Goal: Task Accomplishment & Management: Complete application form

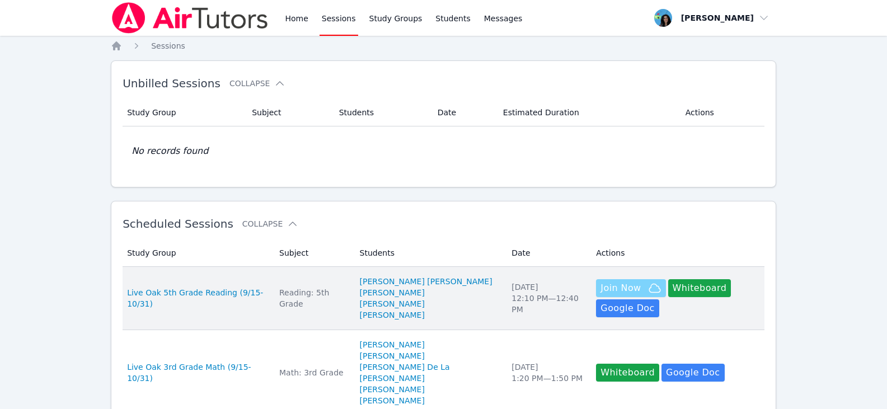
click at [604, 283] on span "Join Now" at bounding box center [621, 288] width 40 height 13
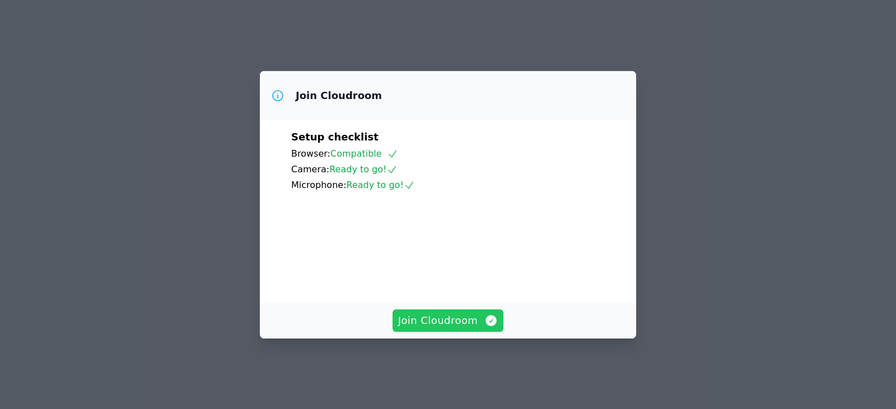
click at [453, 324] on span "Join Cloudroom" at bounding box center [448, 321] width 100 height 16
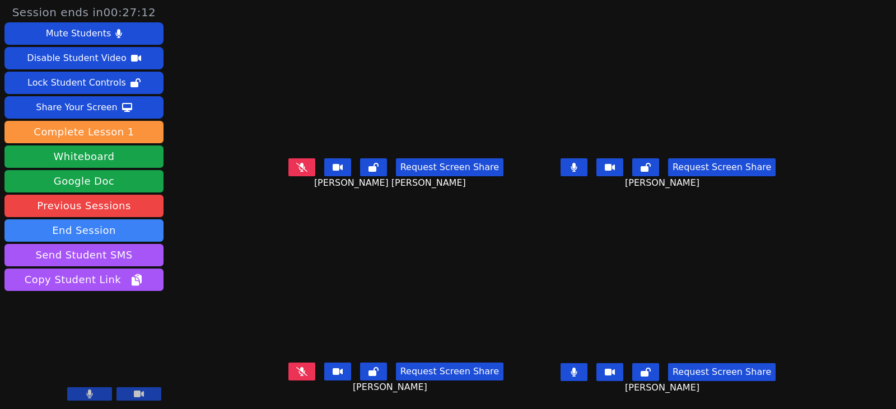
click at [577, 373] on icon at bounding box center [573, 372] width 6 height 9
click at [577, 169] on icon at bounding box center [573, 167] width 6 height 9
click at [288, 163] on button at bounding box center [301, 167] width 27 height 18
click at [298, 168] on icon at bounding box center [301, 167] width 6 height 9
click at [296, 376] on icon at bounding box center [301, 371] width 11 height 9
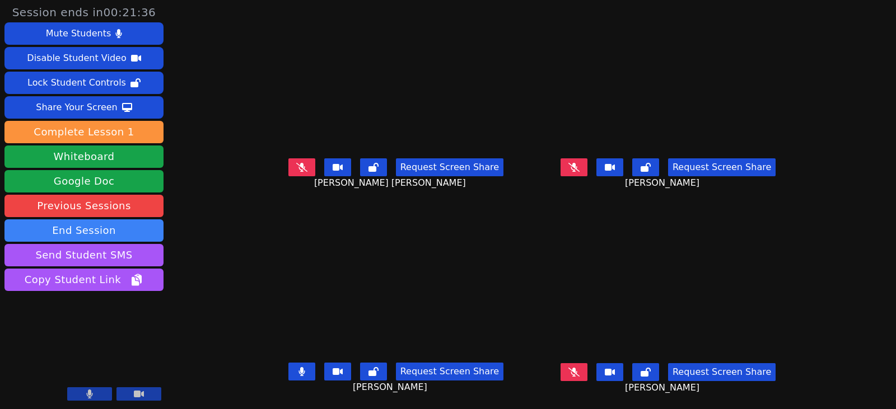
click at [585, 174] on button at bounding box center [573, 167] width 27 height 18
click at [298, 375] on icon at bounding box center [301, 371] width 6 height 9
click at [587, 167] on button at bounding box center [573, 167] width 27 height 18
click at [288, 170] on button at bounding box center [301, 167] width 27 height 18
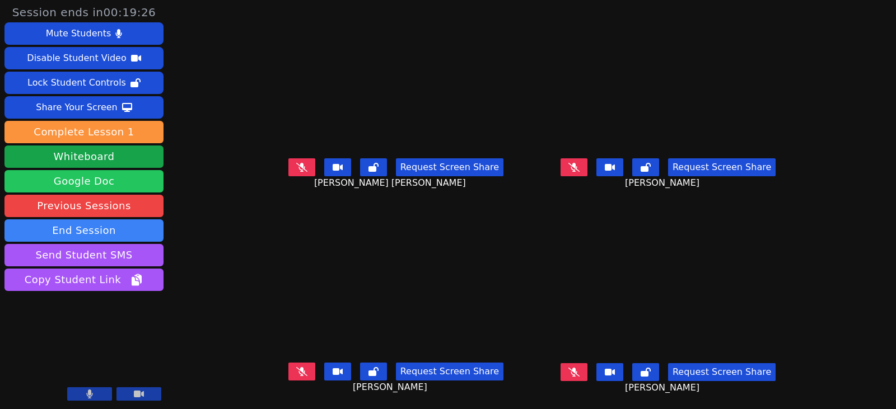
drag, startPoint x: 279, startPoint y: 169, endPoint x: 105, endPoint y: 189, distance: 175.9
click at [288, 169] on button at bounding box center [301, 167] width 27 height 18
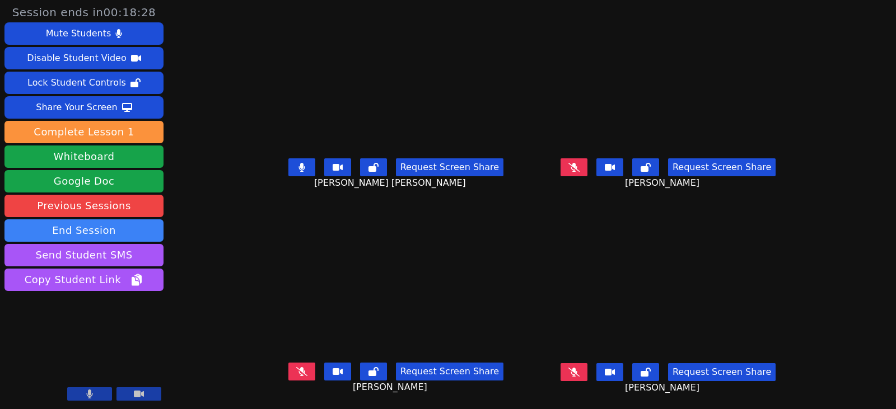
click at [298, 167] on icon at bounding box center [301, 167] width 7 height 9
click at [579, 171] on icon at bounding box center [573, 167] width 11 height 9
click at [577, 170] on icon at bounding box center [573, 167] width 7 height 9
click at [579, 372] on icon at bounding box center [573, 372] width 11 height 9
drag, startPoint x: 593, startPoint y: 375, endPoint x: 404, endPoint y: 317, distance: 197.8
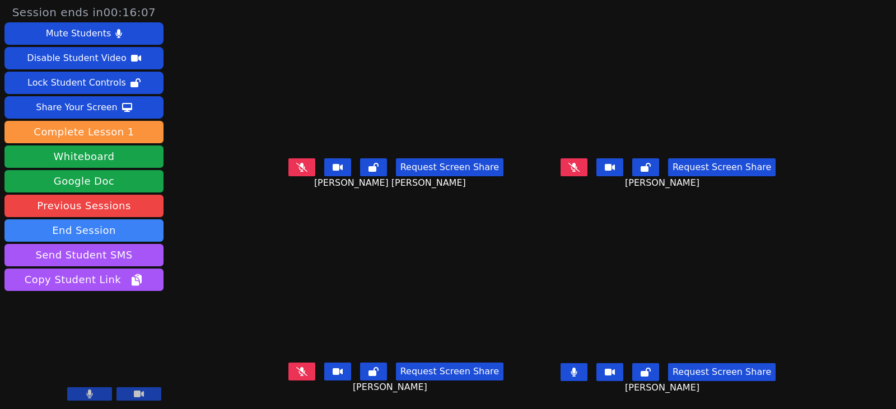
click at [577, 375] on icon at bounding box center [573, 372] width 6 height 9
click at [296, 372] on icon at bounding box center [301, 371] width 11 height 9
click at [295, 373] on button at bounding box center [301, 372] width 27 height 18
click at [579, 166] on icon at bounding box center [573, 167] width 11 height 9
click at [587, 169] on button at bounding box center [573, 167] width 27 height 18
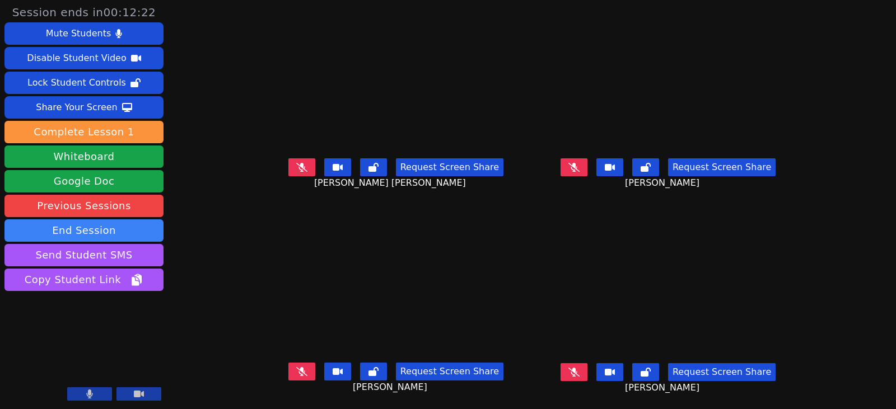
click at [579, 166] on icon at bounding box center [573, 167] width 11 height 9
click at [298, 164] on icon at bounding box center [301, 167] width 6 height 9
click at [579, 165] on button at bounding box center [573, 167] width 27 height 18
click at [296, 166] on icon at bounding box center [301, 167] width 11 height 9
click at [288, 371] on button at bounding box center [301, 372] width 27 height 18
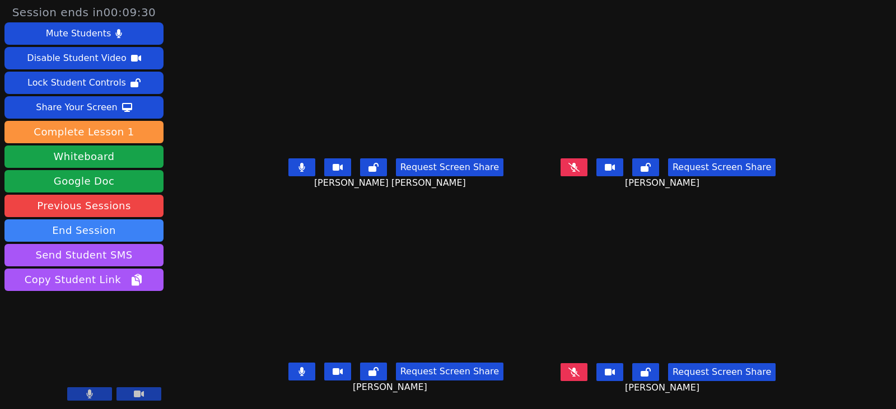
click at [288, 163] on button at bounding box center [301, 167] width 27 height 18
click at [300, 369] on button at bounding box center [301, 372] width 27 height 18
drag, startPoint x: 590, startPoint y: 166, endPoint x: 480, endPoint y: 200, distance: 115.3
click at [577, 166] on icon at bounding box center [573, 167] width 7 height 9
drag, startPoint x: 588, startPoint y: 373, endPoint x: 469, endPoint y: 339, distance: 124.2
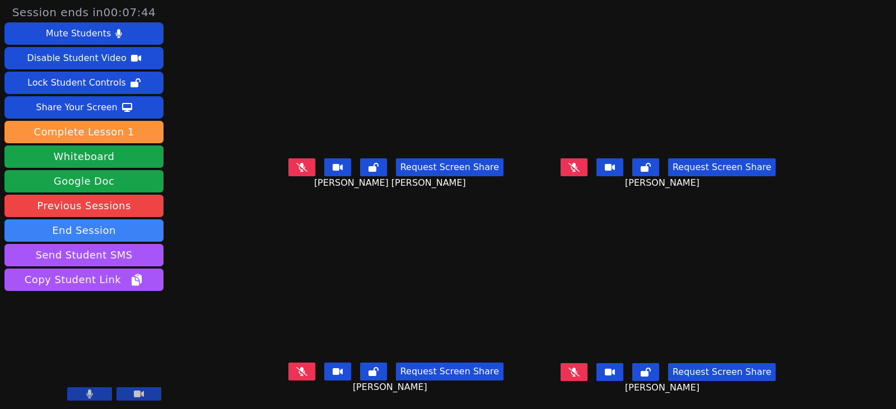
click at [579, 373] on icon at bounding box center [573, 372] width 11 height 9
click at [584, 375] on button at bounding box center [573, 372] width 27 height 18
click at [296, 375] on icon at bounding box center [301, 371] width 11 height 9
click at [288, 367] on button at bounding box center [301, 372] width 27 height 18
click at [587, 171] on button at bounding box center [573, 167] width 27 height 18
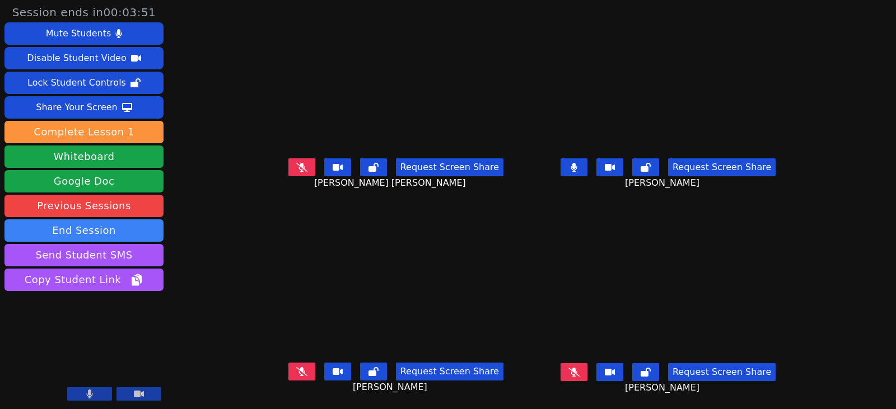
click at [580, 172] on button at bounding box center [573, 167] width 27 height 18
click at [288, 167] on button at bounding box center [301, 167] width 27 height 18
click at [587, 172] on button at bounding box center [573, 167] width 27 height 18
click at [288, 171] on button at bounding box center [301, 167] width 27 height 18
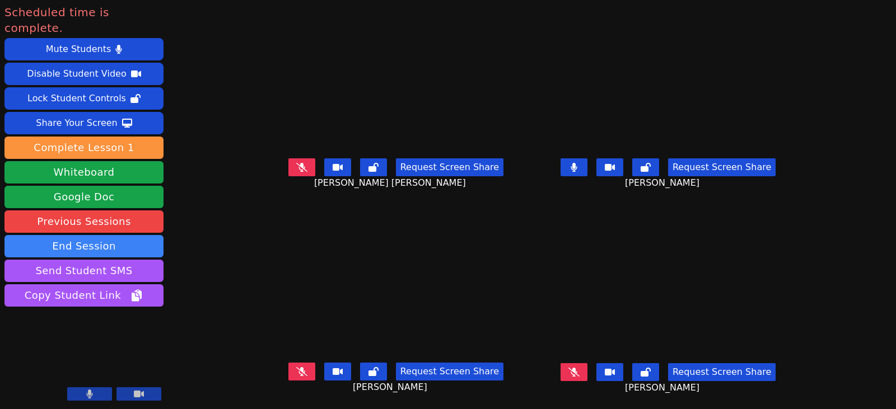
click at [587, 376] on button at bounding box center [573, 372] width 27 height 18
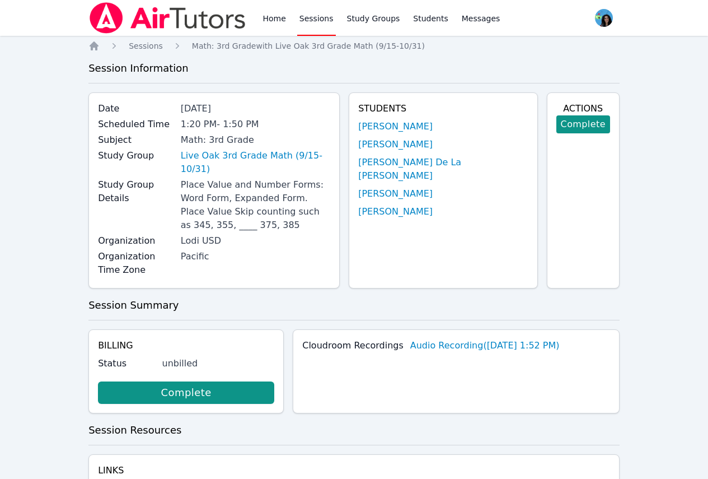
drag, startPoint x: 298, startPoint y: 21, endPoint x: 265, endPoint y: 22, distance: 32.5
click at [298, 21] on link "Sessions" at bounding box center [316, 18] width 39 height 36
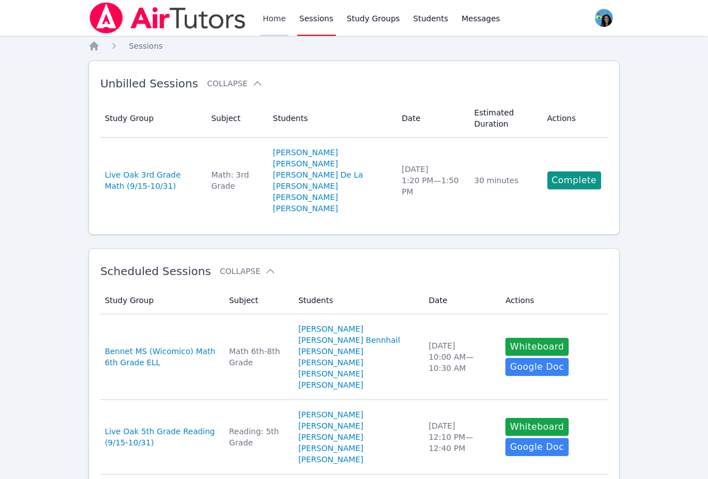
click at [265, 22] on link "Home" at bounding box center [273, 18] width 27 height 36
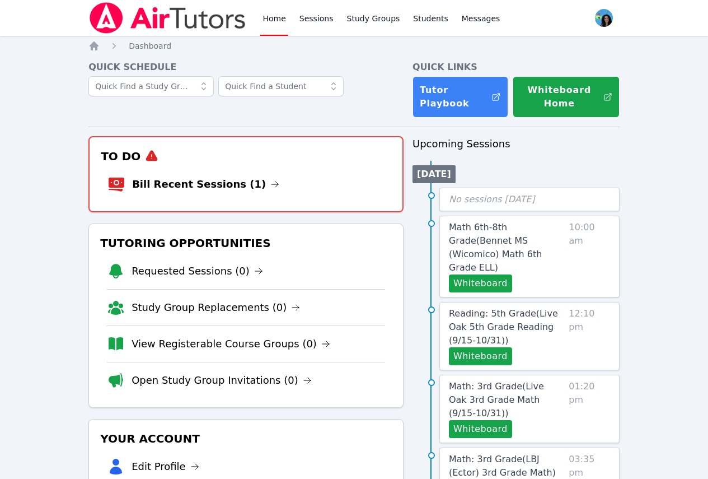
click at [271, 21] on link "Home" at bounding box center [273, 18] width 27 height 36
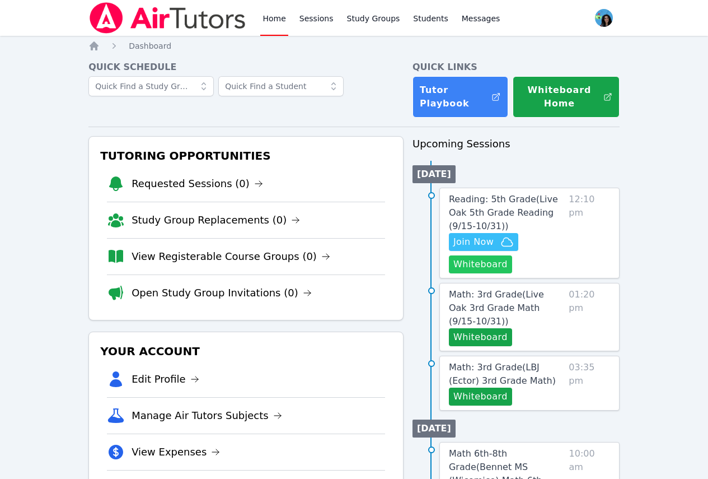
click at [507, 271] on button "Whiteboard" at bounding box center [480, 264] width 63 height 18
click at [507, 201] on span "Reading: 5th Grade ( Live Oak 5th Grade Reading (9/15-10/31) )" at bounding box center [503, 213] width 109 height 38
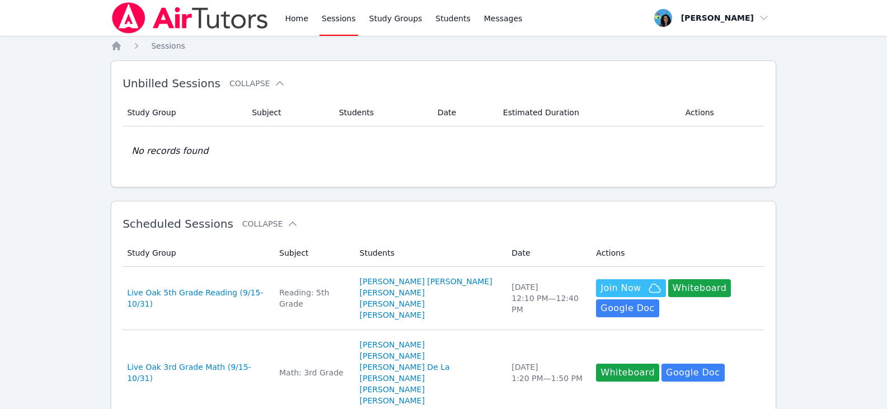
click at [274, 10] on div "Home Sessions Study Groups Students Messages" at bounding box center [318, 18] width 414 height 36
click at [293, 20] on link "Home" at bounding box center [296, 18] width 27 height 36
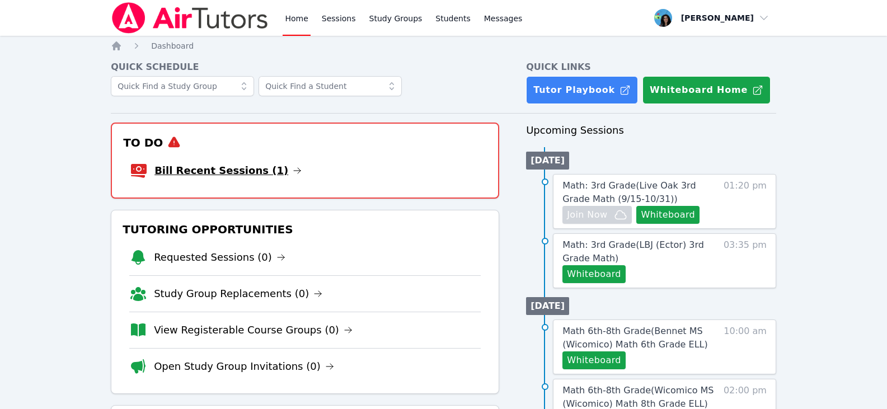
click at [261, 167] on link "Bill Recent Sessions (1)" at bounding box center [228, 171] width 147 height 16
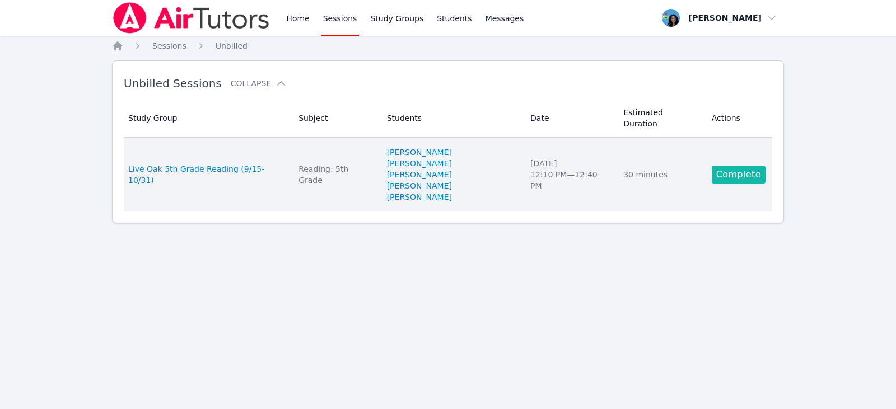
click at [735, 166] on link "Complete" at bounding box center [739, 175] width 54 height 18
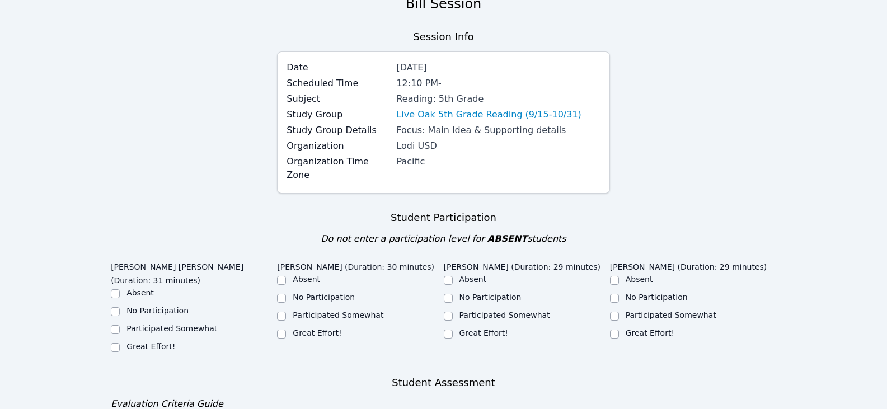
scroll to position [224, 0]
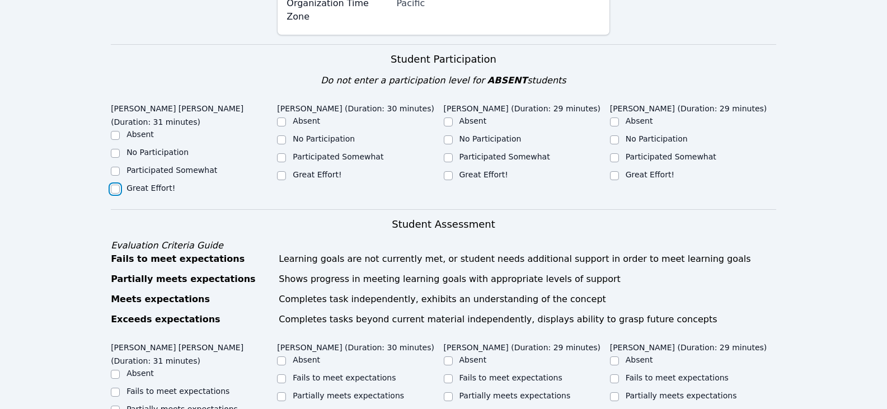
click at [116, 185] on input "Great Effort!" at bounding box center [115, 189] width 9 height 9
checkbox input "true"
click at [286, 171] on input "Great Effort!" at bounding box center [281, 175] width 9 height 9
checkbox input "true"
click at [460, 170] on label "Great Effort!" at bounding box center [484, 174] width 49 height 9
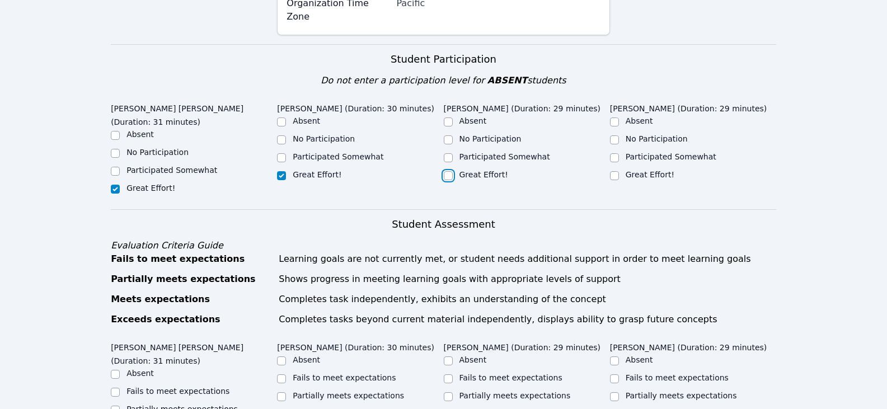
click at [453, 171] on input "Great Effort!" at bounding box center [448, 175] width 9 height 9
checkbox input "true"
click at [619, 169] on div "Great Effort!" at bounding box center [693, 175] width 166 height 13
click at [618, 171] on input "Great Effort!" at bounding box center [614, 175] width 9 height 9
checkbox input "true"
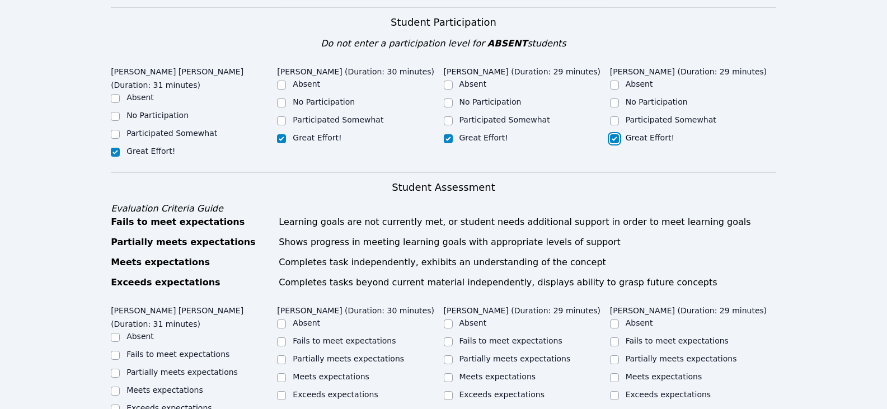
scroll to position [280, 0]
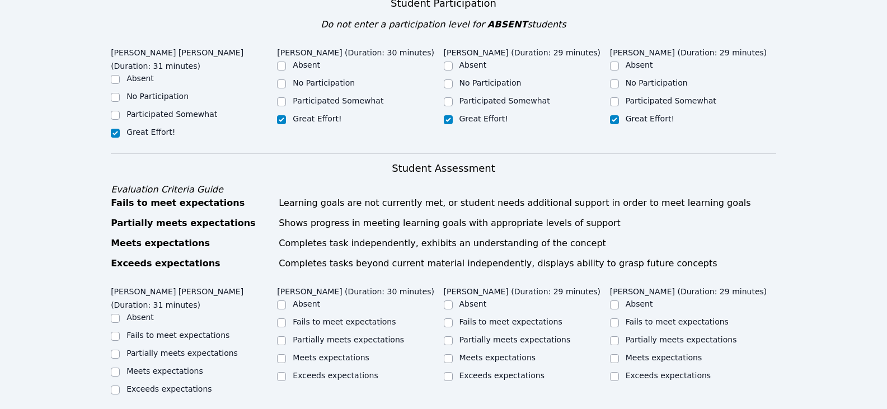
drag, startPoint x: 202, startPoint y: 314, endPoint x: 226, endPoint y: 315, distance: 24.1
click at [202, 349] on label "Partially meets expectations" at bounding box center [182, 353] width 111 height 9
click at [120, 350] on input "Partially meets expectations" at bounding box center [115, 354] width 9 height 9
checkbox input "true"
click at [307, 335] on label "Partially meets expectations" at bounding box center [348, 339] width 111 height 9
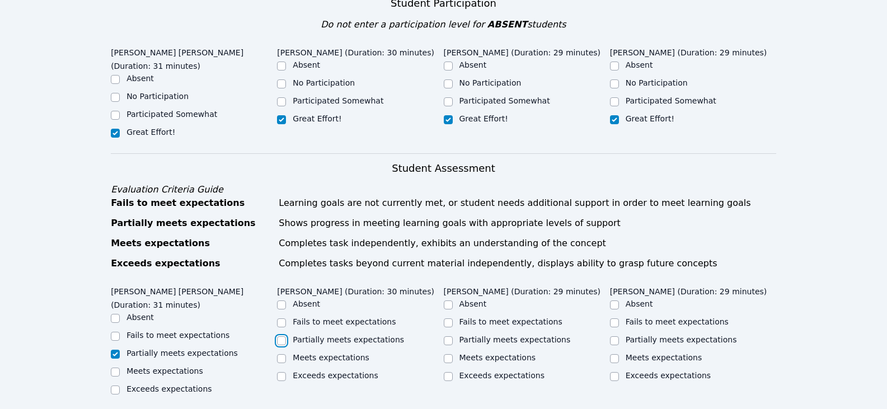
click at [286, 336] on input "Partially meets expectations" at bounding box center [281, 340] width 9 height 9
checkbox input "true"
click at [518, 335] on label "Partially meets expectations" at bounding box center [515, 339] width 111 height 9
click at [453, 336] on input "Partially meets expectations" at bounding box center [448, 340] width 9 height 9
checkbox input "true"
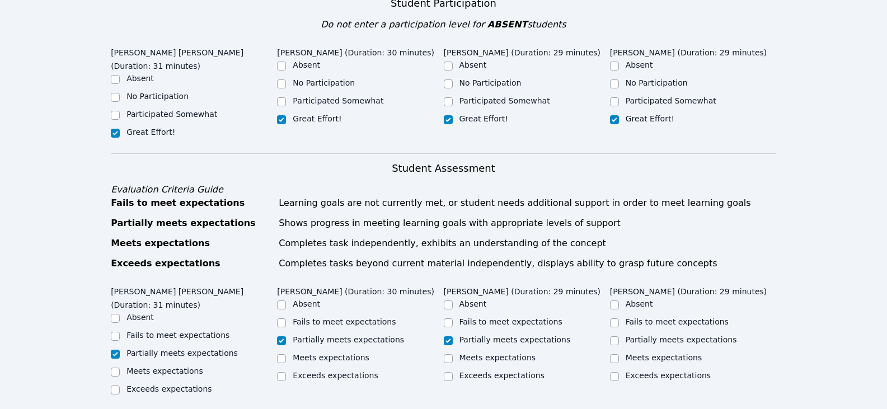
click at [625, 334] on div "Partially meets expectations" at bounding box center [693, 340] width 166 height 13
click at [610, 336] on input "Partially meets expectations" at bounding box center [614, 340] width 9 height 9
checkbox input "true"
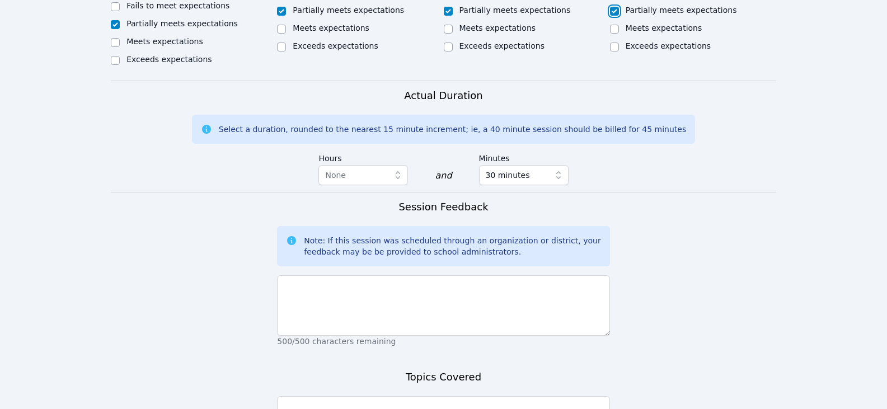
scroll to position [616, 0]
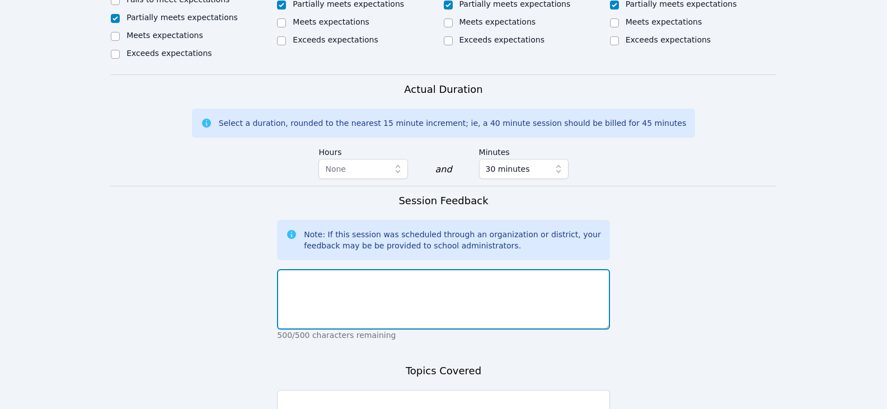
click at [445, 269] on textarea at bounding box center [443, 299] width 333 height 60
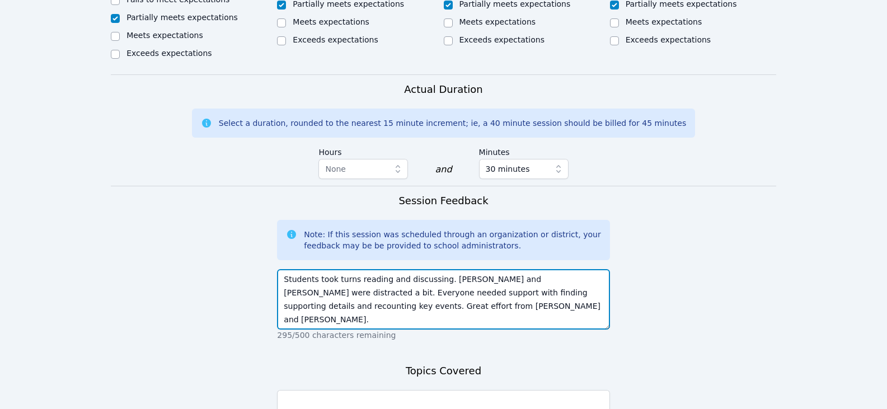
type textarea "Students took turns reading and discussing. Jonathan and Aaron were distracted …"
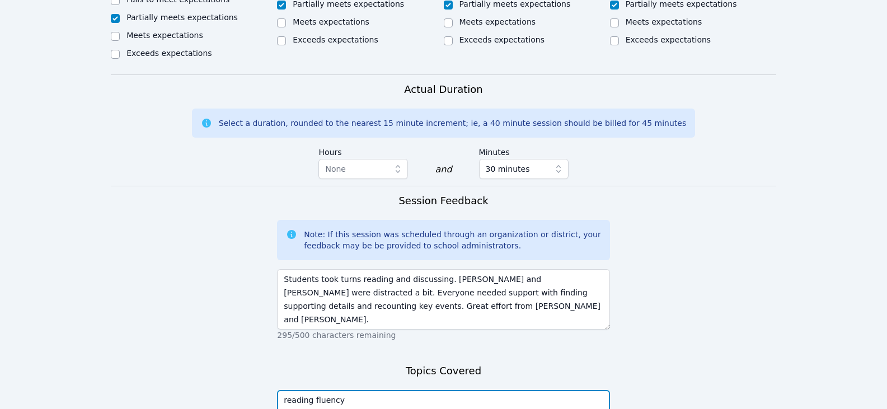
drag, startPoint x: 369, startPoint y: 389, endPoint x: 342, endPoint y: 387, distance: 27.5
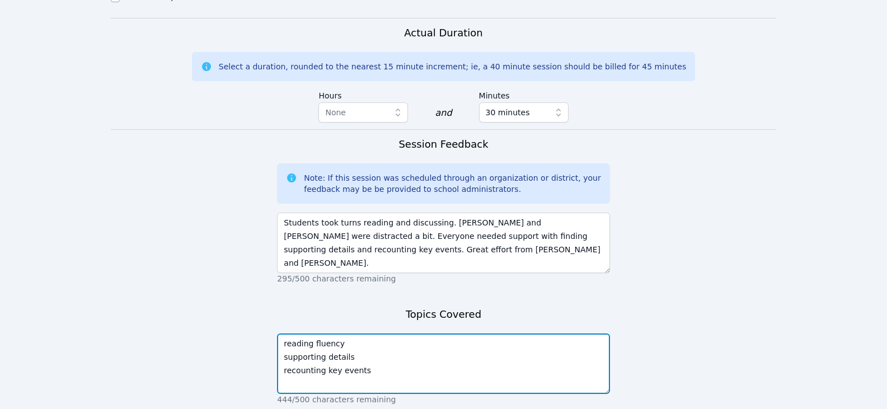
scroll to position [721, 0]
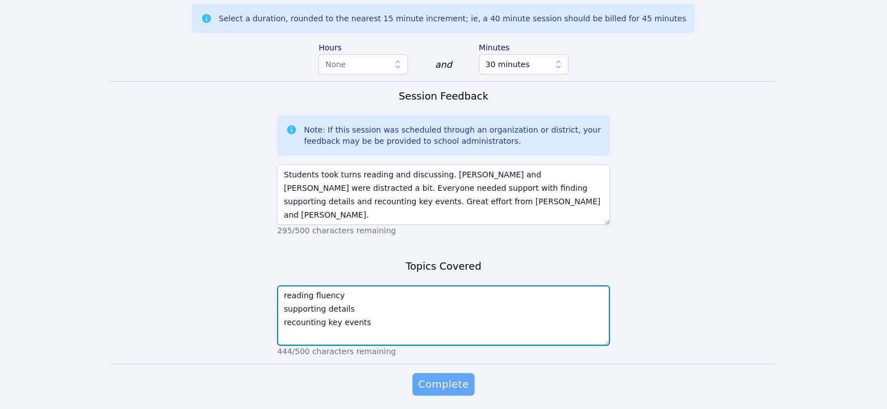
type textarea "reading fluency supporting details recounting key events"
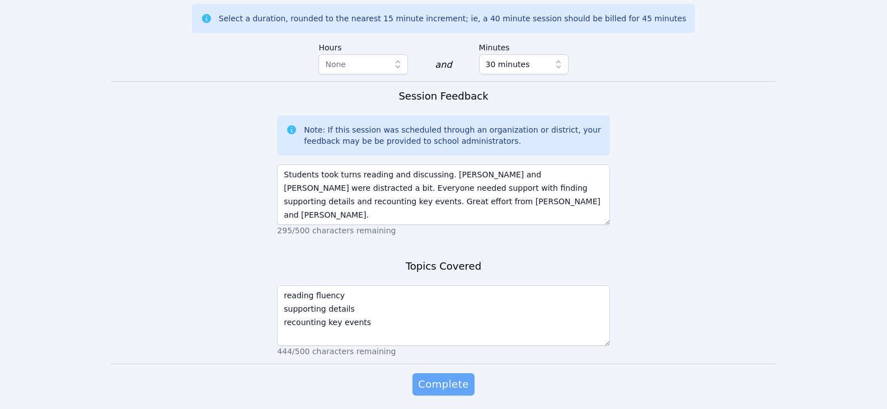
click at [456, 377] on span "Complete" at bounding box center [443, 385] width 50 height 16
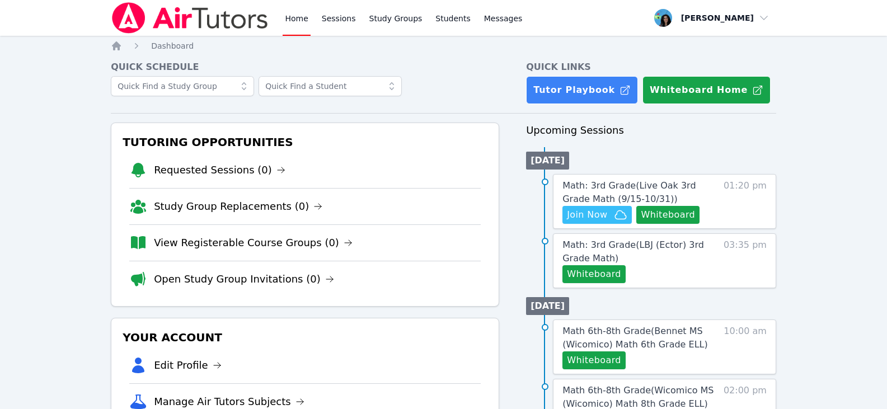
drag, startPoint x: 345, startPoint y: 24, endPoint x: 359, endPoint y: 34, distance: 17.2
click at [345, 24] on link "Sessions" at bounding box center [339, 18] width 39 height 36
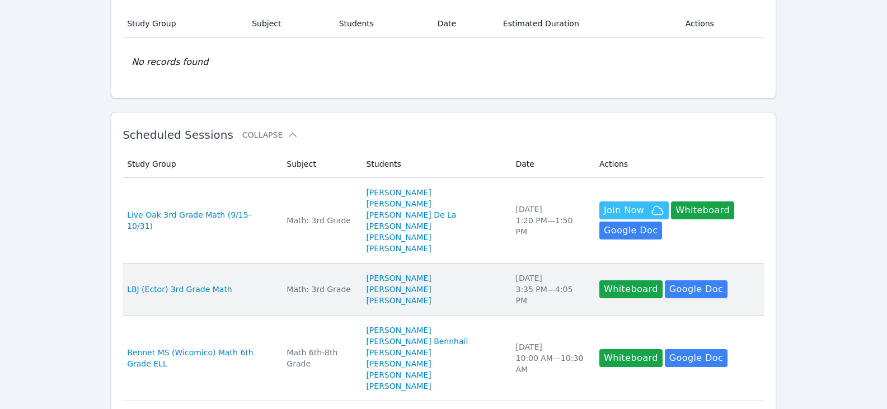
scroll to position [112, 0]
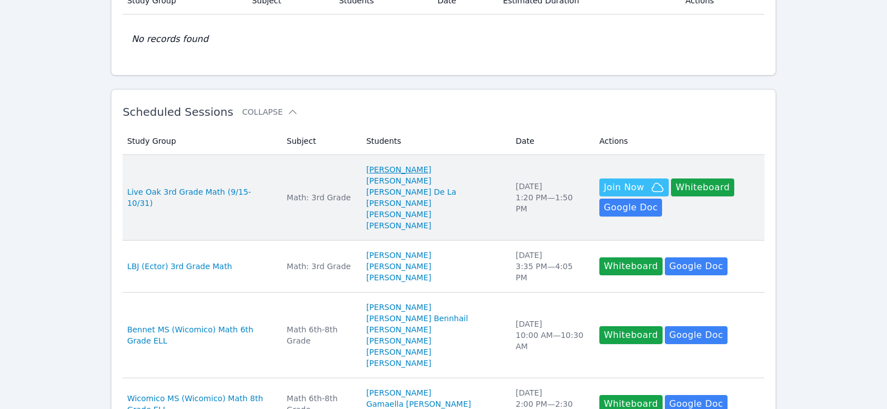
click at [427, 166] on link "[PERSON_NAME]" at bounding box center [398, 169] width 65 height 11
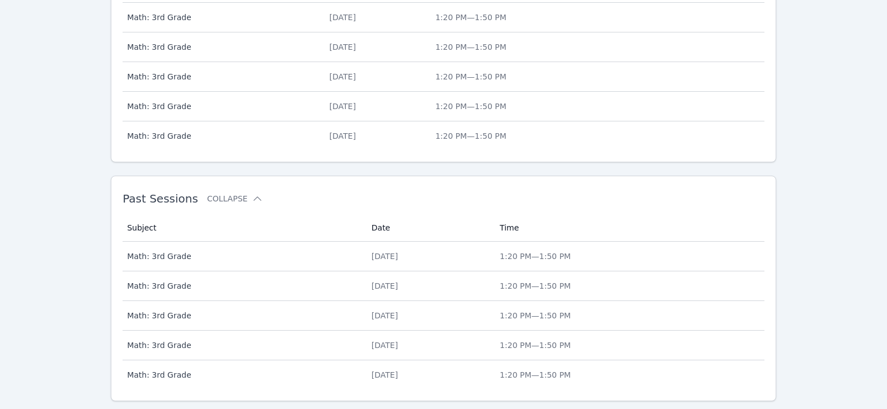
scroll to position [550, 0]
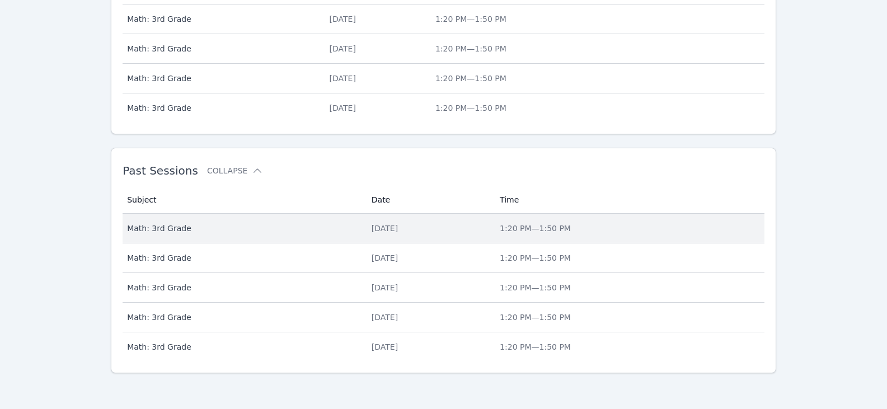
click at [331, 228] on span "Math: 3rd Grade" at bounding box center [242, 228] width 231 height 11
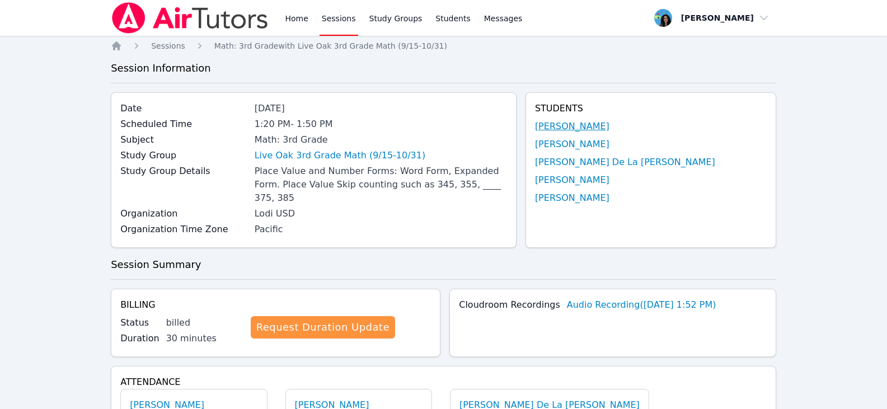
click at [601, 127] on link "[PERSON_NAME]" at bounding box center [572, 126] width 74 height 13
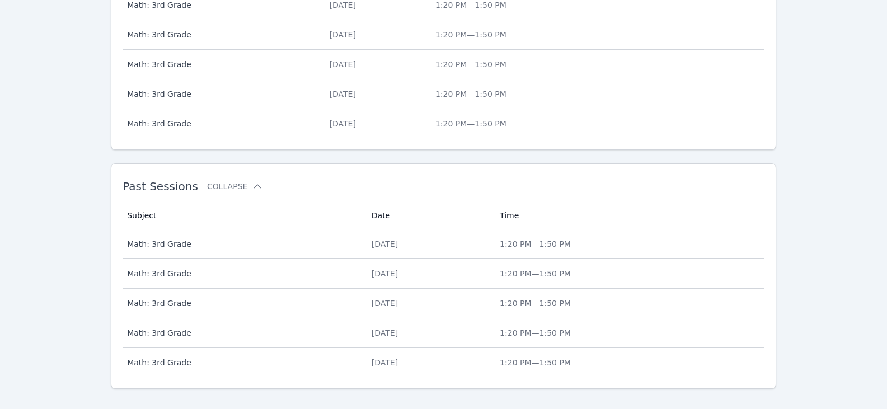
scroll to position [550, 0]
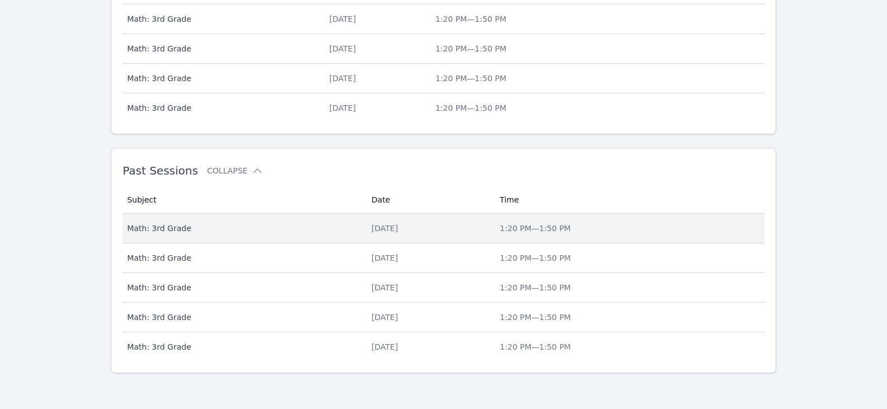
click at [372, 223] on div "[DATE]" at bounding box center [429, 228] width 115 height 11
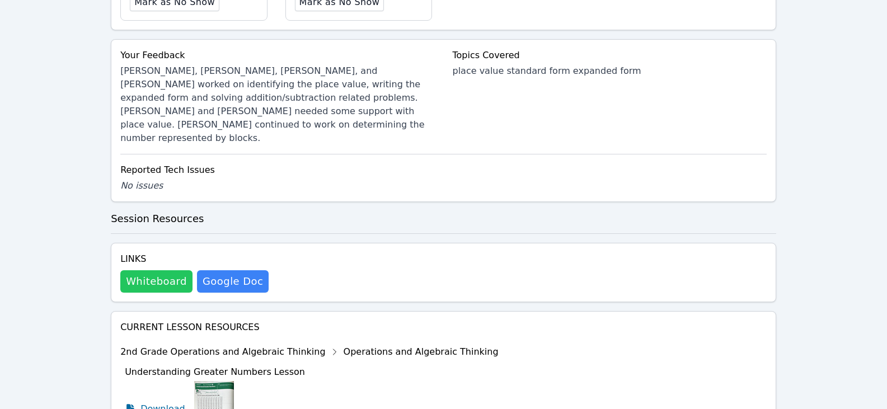
click at [170, 270] on button "Whiteboard" at bounding box center [156, 281] width 72 height 22
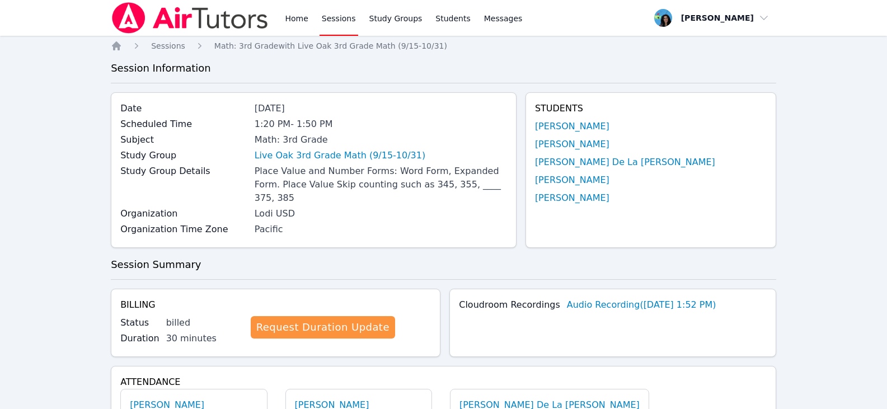
click at [346, 18] on link "Sessions" at bounding box center [339, 18] width 39 height 36
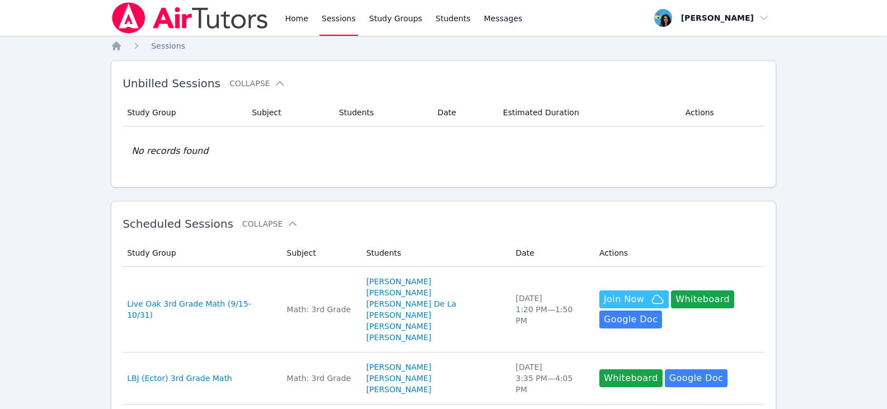
scroll to position [112, 0]
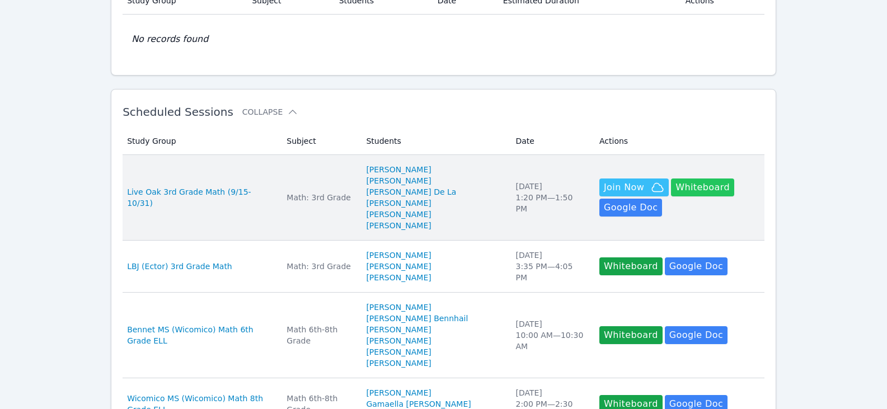
click at [704, 179] on button "Whiteboard" at bounding box center [702, 188] width 63 height 18
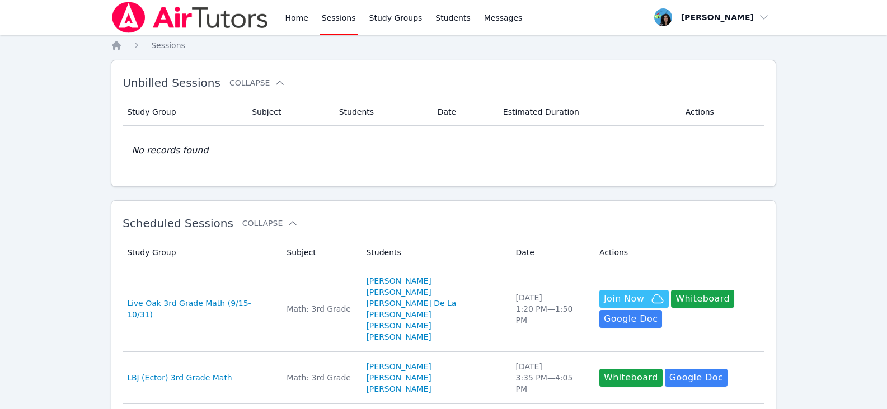
scroll to position [0, 0]
click at [330, 22] on link "Sessions" at bounding box center [339, 18] width 39 height 36
click at [308, 13] on link "Home" at bounding box center [296, 18] width 27 height 36
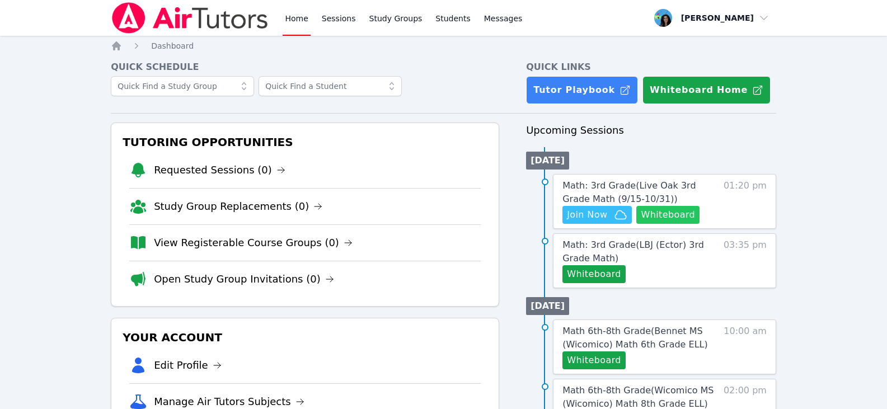
click at [656, 210] on button "Whiteboard" at bounding box center [668, 215] width 63 height 18
drag, startPoint x: 665, startPoint y: 182, endPoint x: 626, endPoint y: 188, distance: 38.6
click at [665, 182] on span "Math: 3rd Grade ( Live Oak 3rd Grade Math (9/15-10/31) )" at bounding box center [629, 192] width 133 height 24
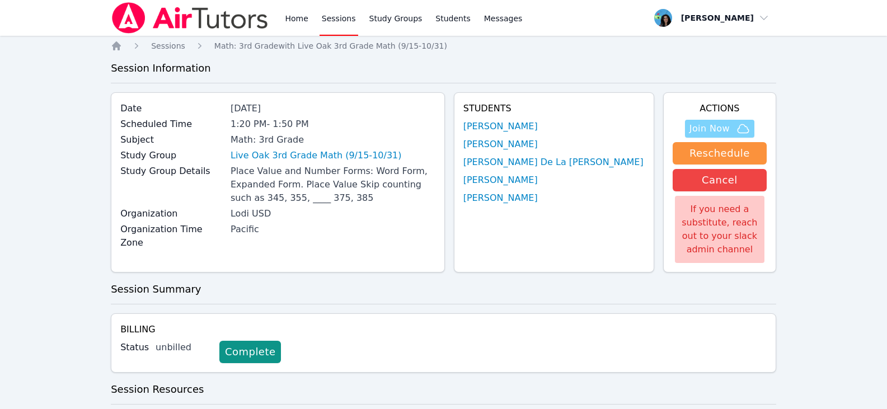
click at [741, 129] on icon "button" at bounding box center [743, 128] width 13 height 13
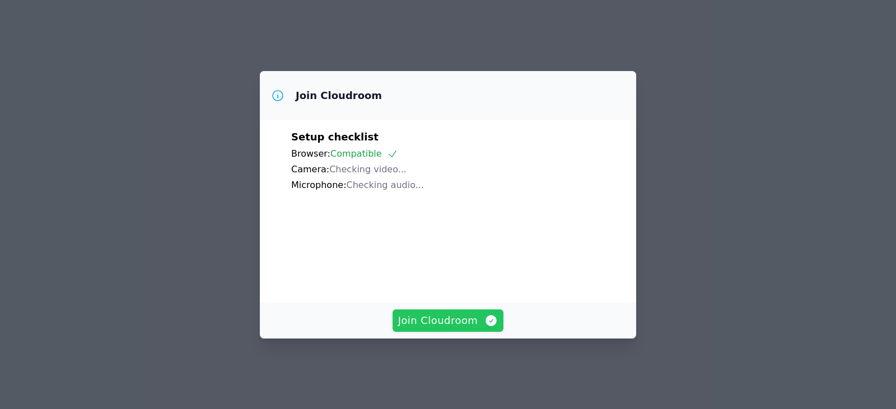
click at [480, 329] on span "Join Cloudroom" at bounding box center [448, 321] width 100 height 16
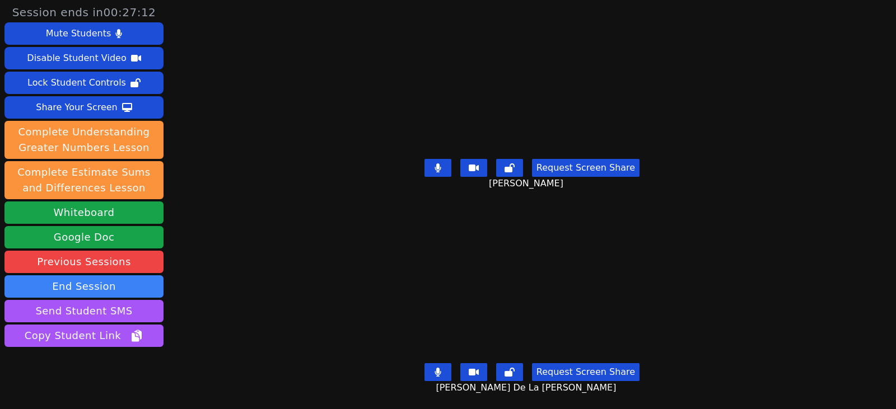
click at [428, 363] on button at bounding box center [437, 372] width 27 height 18
click at [438, 368] on icon at bounding box center [437, 372] width 11 height 9
click at [434, 163] on icon at bounding box center [437, 167] width 7 height 9
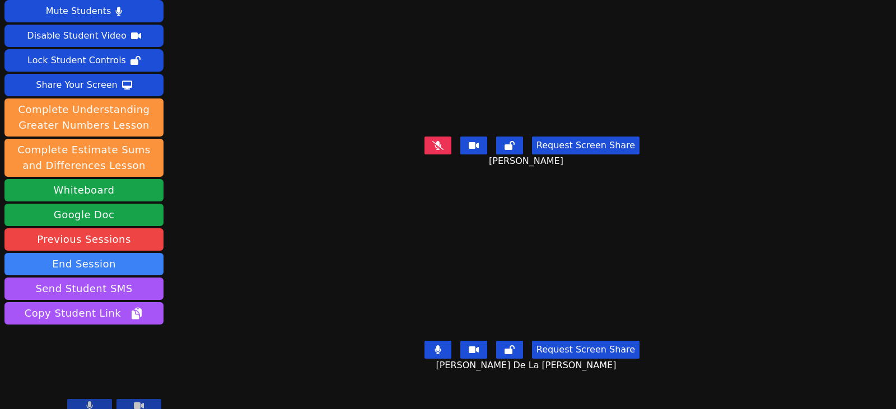
scroll to position [34, 0]
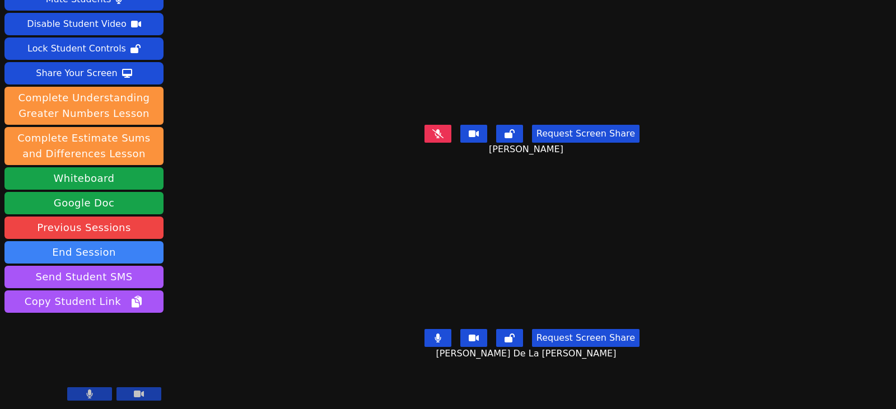
click at [435, 130] on icon at bounding box center [437, 133] width 11 height 9
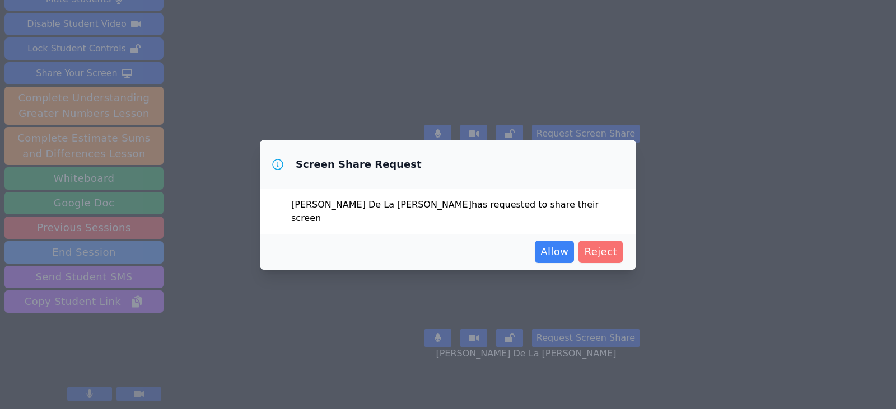
click at [595, 254] on button "Reject" at bounding box center [600, 252] width 44 height 22
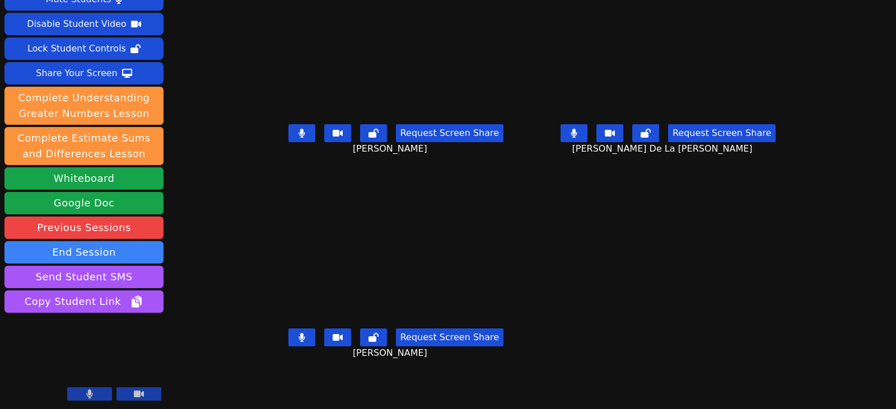
drag, startPoint x: 279, startPoint y: 334, endPoint x: 293, endPoint y: 317, distance: 21.4
click at [288, 334] on button at bounding box center [301, 338] width 27 height 18
click at [298, 130] on icon at bounding box center [301, 133] width 7 height 9
click at [296, 130] on icon at bounding box center [301, 133] width 11 height 9
click at [296, 335] on icon at bounding box center [301, 337] width 11 height 9
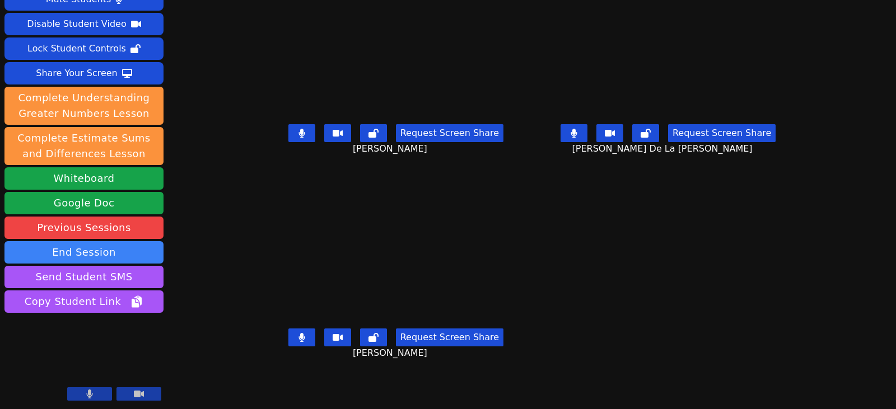
click at [582, 132] on button at bounding box center [573, 133] width 27 height 18
click at [298, 336] on icon at bounding box center [301, 337] width 7 height 9
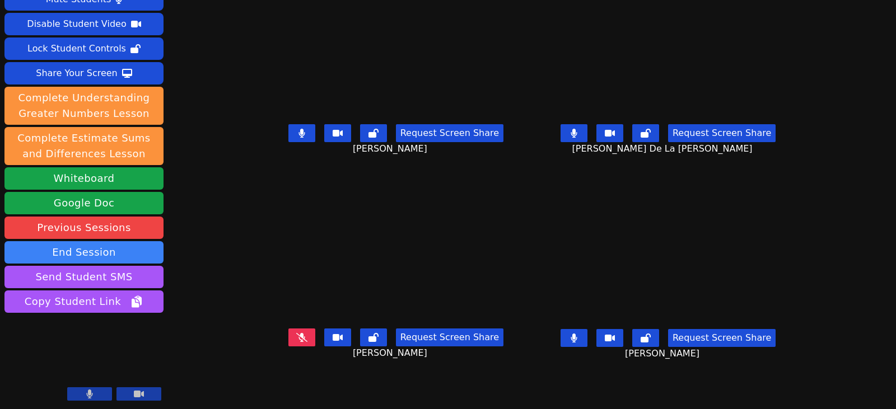
drag, startPoint x: 579, startPoint y: 130, endPoint x: 599, endPoint y: 181, distance: 54.8
click at [579, 130] on button at bounding box center [573, 133] width 27 height 18
click at [576, 334] on button at bounding box center [573, 338] width 27 height 18
click at [579, 339] on button at bounding box center [573, 338] width 27 height 18
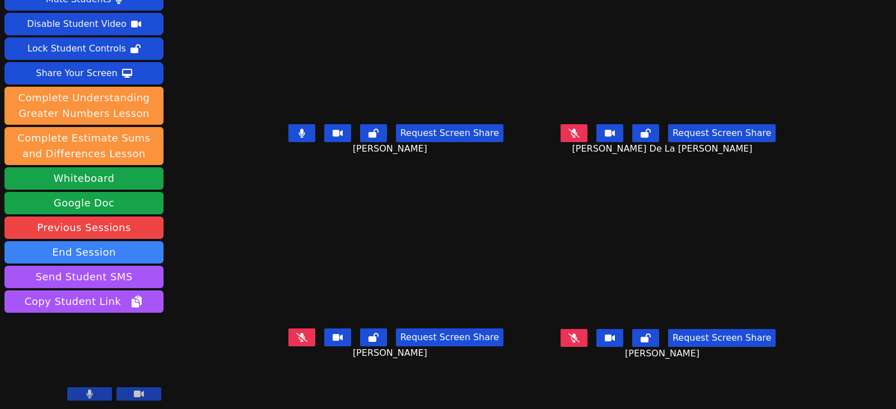
click at [298, 133] on icon at bounding box center [301, 133] width 6 height 9
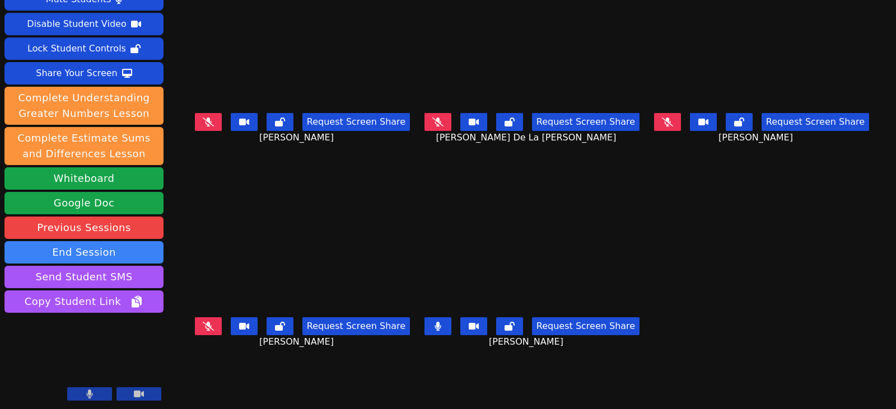
click at [442, 125] on button at bounding box center [437, 122] width 27 height 18
click at [445, 318] on button at bounding box center [437, 326] width 27 height 18
click at [673, 121] on icon at bounding box center [667, 122] width 11 height 9
click at [436, 121] on icon at bounding box center [437, 122] width 6 height 9
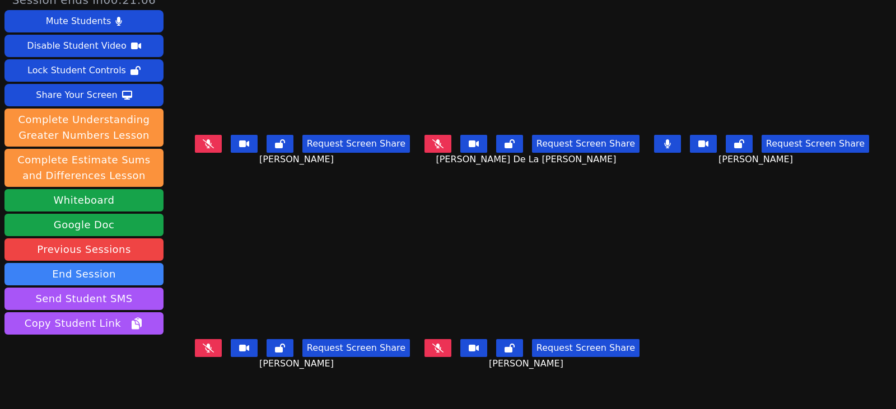
scroll to position [0, 0]
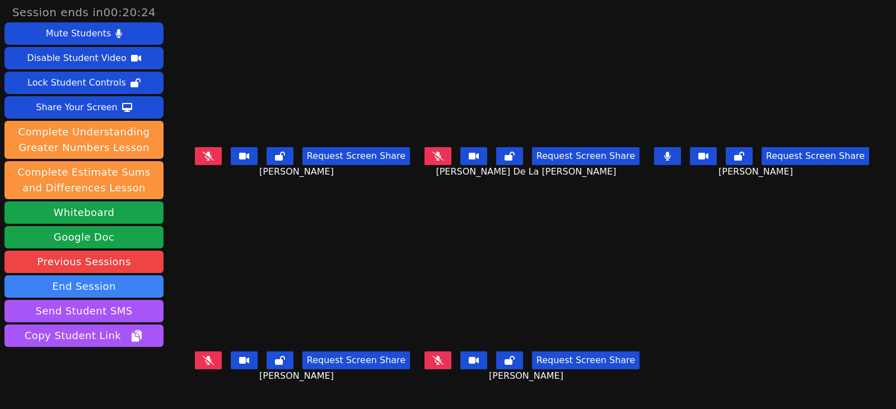
click at [432, 161] on icon at bounding box center [437, 156] width 11 height 9
click at [443, 159] on button at bounding box center [437, 156] width 27 height 18
click at [443, 352] on button at bounding box center [437, 361] width 27 height 18
click at [203, 358] on icon at bounding box center [208, 360] width 11 height 9
click at [434, 357] on icon at bounding box center [437, 360] width 7 height 9
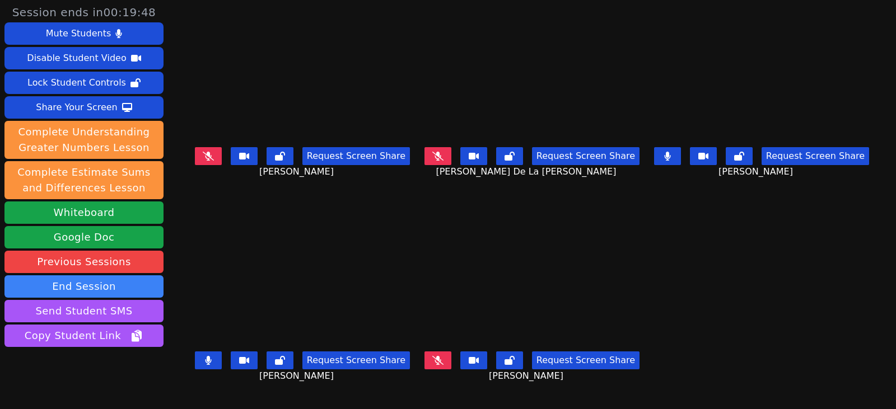
click at [674, 151] on button at bounding box center [667, 156] width 27 height 18
click at [205, 357] on icon at bounding box center [208, 360] width 7 height 9
drag, startPoint x: 680, startPoint y: 157, endPoint x: 689, endPoint y: 163, distance: 11.3
click at [673, 157] on icon at bounding box center [667, 156] width 11 height 9
click at [437, 356] on icon at bounding box center [437, 360] width 6 height 9
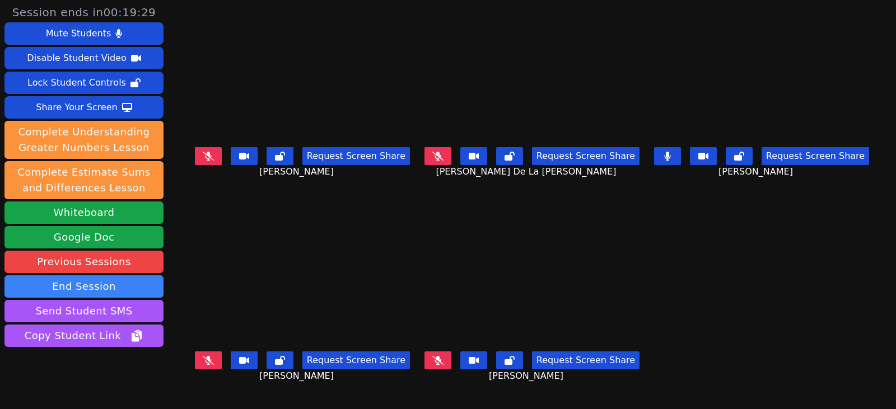
click at [435, 356] on icon at bounding box center [437, 360] width 11 height 9
click at [438, 362] on button at bounding box center [437, 361] width 27 height 18
click at [681, 160] on button at bounding box center [667, 156] width 27 height 18
click at [436, 157] on icon at bounding box center [437, 156] width 11 height 9
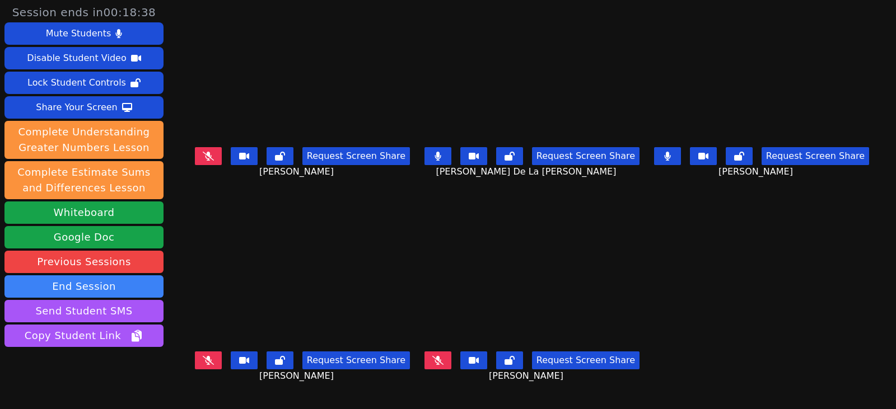
click at [442, 158] on button at bounding box center [437, 156] width 27 height 18
click at [671, 160] on icon at bounding box center [667, 156] width 7 height 9
click at [670, 158] on icon at bounding box center [667, 156] width 6 height 9
click at [671, 154] on icon at bounding box center [667, 156] width 7 height 9
click at [681, 155] on button at bounding box center [667, 156] width 27 height 18
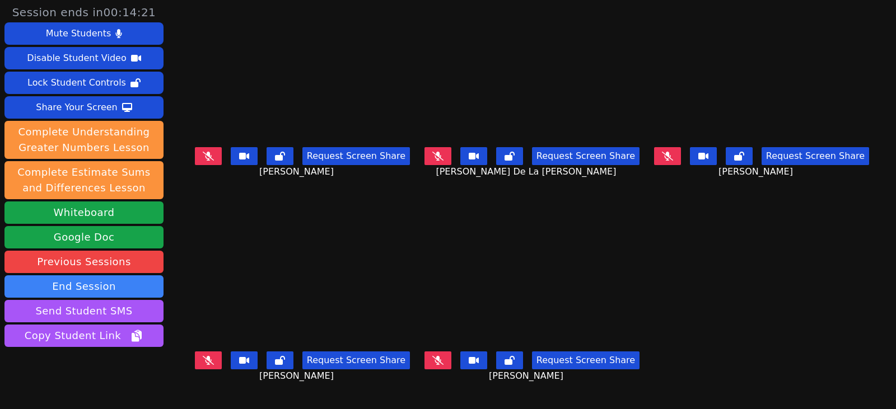
click at [429, 354] on button at bounding box center [437, 361] width 27 height 18
click at [436, 356] on icon at bounding box center [437, 360] width 6 height 9
click at [431, 162] on button at bounding box center [437, 156] width 27 height 18
click at [671, 157] on icon at bounding box center [667, 156] width 11 height 9
click at [428, 153] on button at bounding box center [437, 156] width 27 height 18
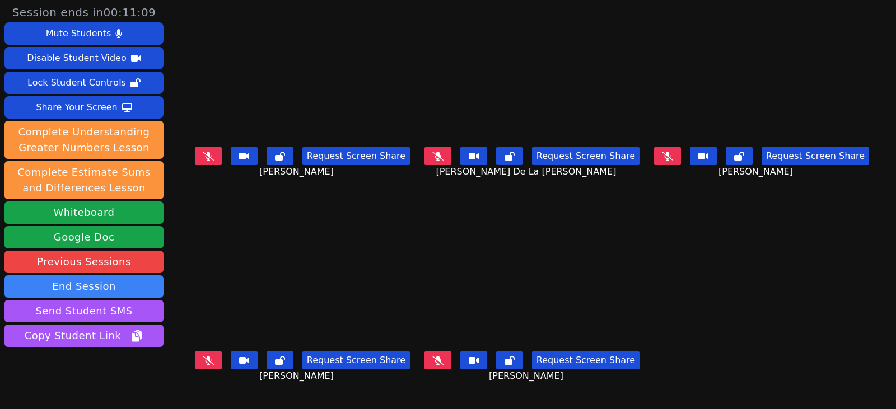
click at [203, 156] on icon at bounding box center [208, 156] width 11 height 9
click at [671, 159] on button at bounding box center [667, 156] width 27 height 18
click at [205, 155] on icon at bounding box center [208, 156] width 6 height 9
click at [673, 160] on icon at bounding box center [667, 156] width 11 height 9
click at [681, 161] on button at bounding box center [667, 156] width 27 height 18
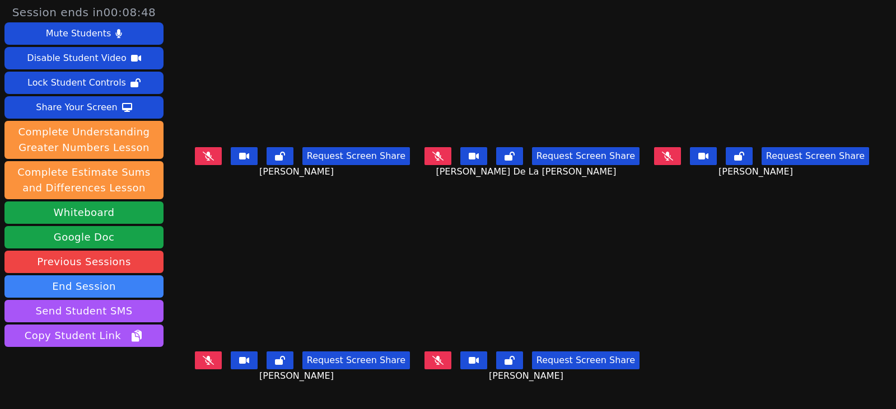
click at [195, 157] on button at bounding box center [208, 156] width 27 height 18
click at [195, 153] on button at bounding box center [208, 156] width 27 height 18
click at [201, 362] on button at bounding box center [208, 361] width 27 height 18
click at [205, 361] on icon at bounding box center [208, 360] width 6 height 9
click at [671, 155] on icon at bounding box center [667, 156] width 11 height 9
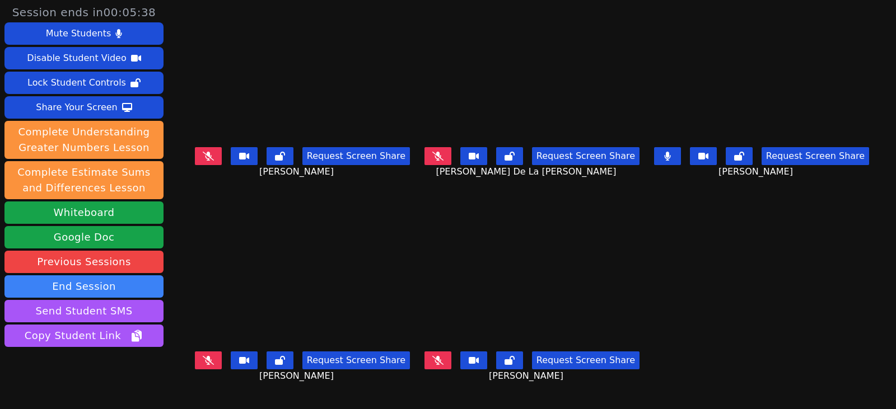
click at [439, 356] on icon at bounding box center [437, 360] width 11 height 9
drag, startPoint x: 675, startPoint y: 152, endPoint x: 639, endPoint y: 165, distance: 37.4
click at [671, 152] on icon at bounding box center [667, 156] width 7 height 9
click at [431, 161] on button at bounding box center [437, 156] width 27 height 18
click at [436, 356] on icon at bounding box center [437, 360] width 6 height 9
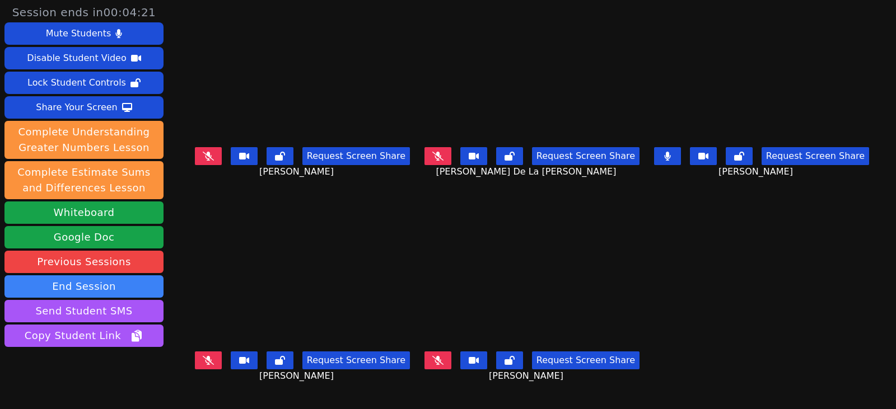
click at [441, 356] on icon at bounding box center [437, 360] width 11 height 9
drag, startPoint x: 440, startPoint y: 357, endPoint x: 400, endPoint y: 348, distance: 41.2
click at [440, 357] on button at bounding box center [437, 361] width 27 height 18
click at [433, 356] on icon at bounding box center [437, 360] width 11 height 9
drag, startPoint x: 194, startPoint y: 154, endPoint x: 184, endPoint y: 160, distance: 11.5
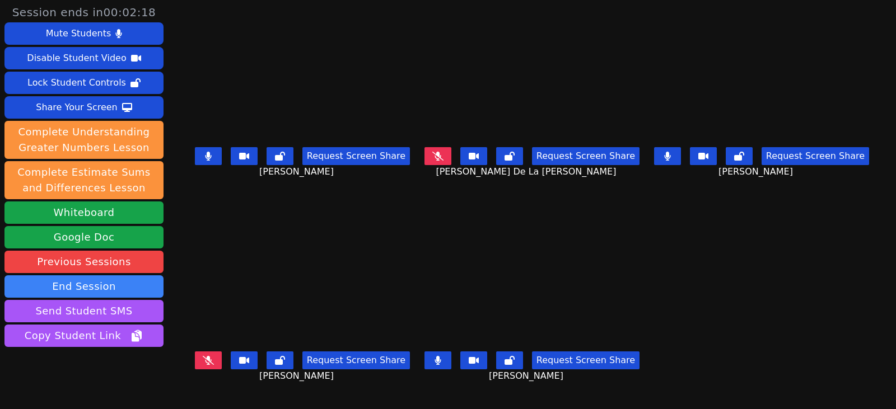
click at [205, 154] on icon at bounding box center [208, 156] width 7 height 9
click at [671, 155] on icon at bounding box center [667, 156] width 7 height 9
click at [203, 358] on icon at bounding box center [208, 360] width 11 height 9
click at [436, 360] on icon at bounding box center [437, 360] width 6 height 9
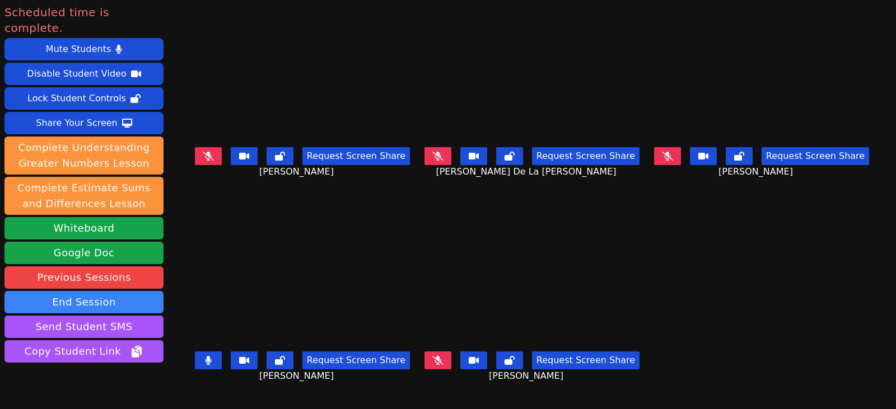
click at [203, 153] on icon at bounding box center [208, 156] width 11 height 9
click at [438, 158] on icon at bounding box center [437, 156] width 11 height 9
click at [446, 352] on button at bounding box center [437, 361] width 27 height 18
click at [672, 155] on icon at bounding box center [667, 156] width 11 height 9
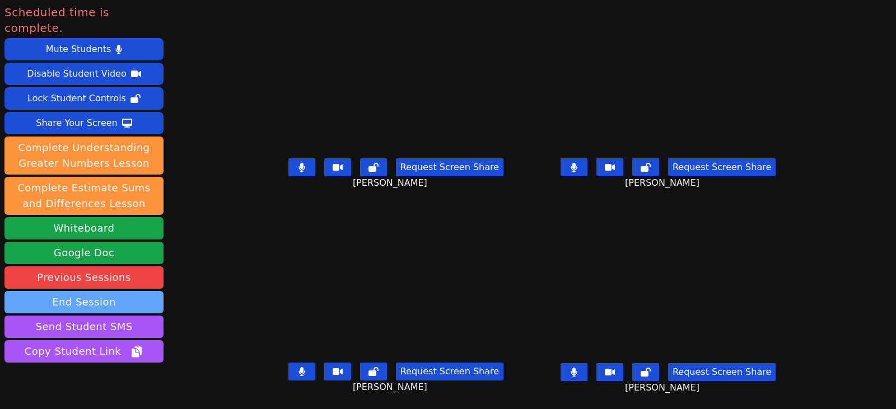
click at [79, 291] on button "End Session" at bounding box center [83, 302] width 159 height 22
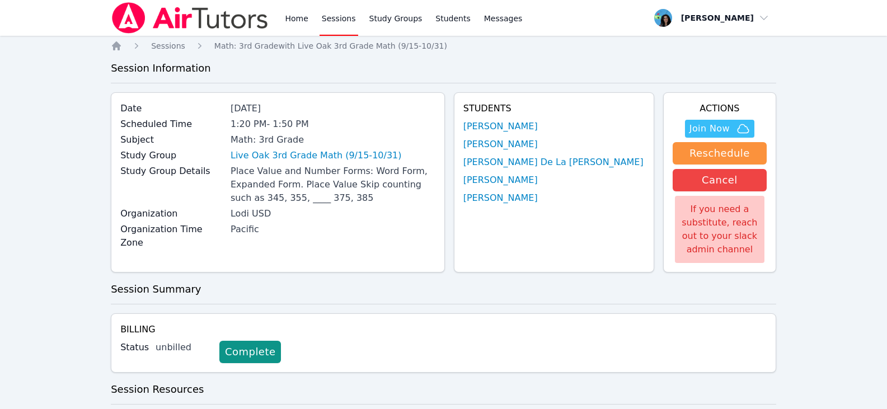
click at [325, 17] on link "Sessions" at bounding box center [339, 18] width 39 height 36
